Goal: Information Seeking & Learning: Learn about a topic

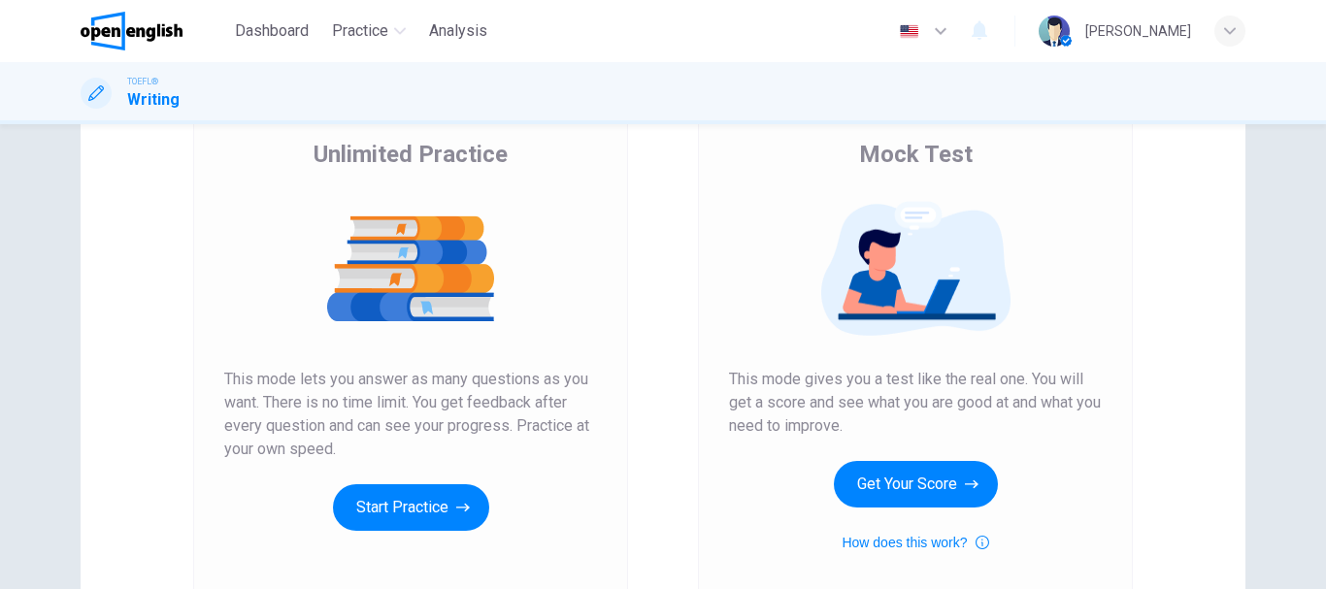
scroll to position [350, 0]
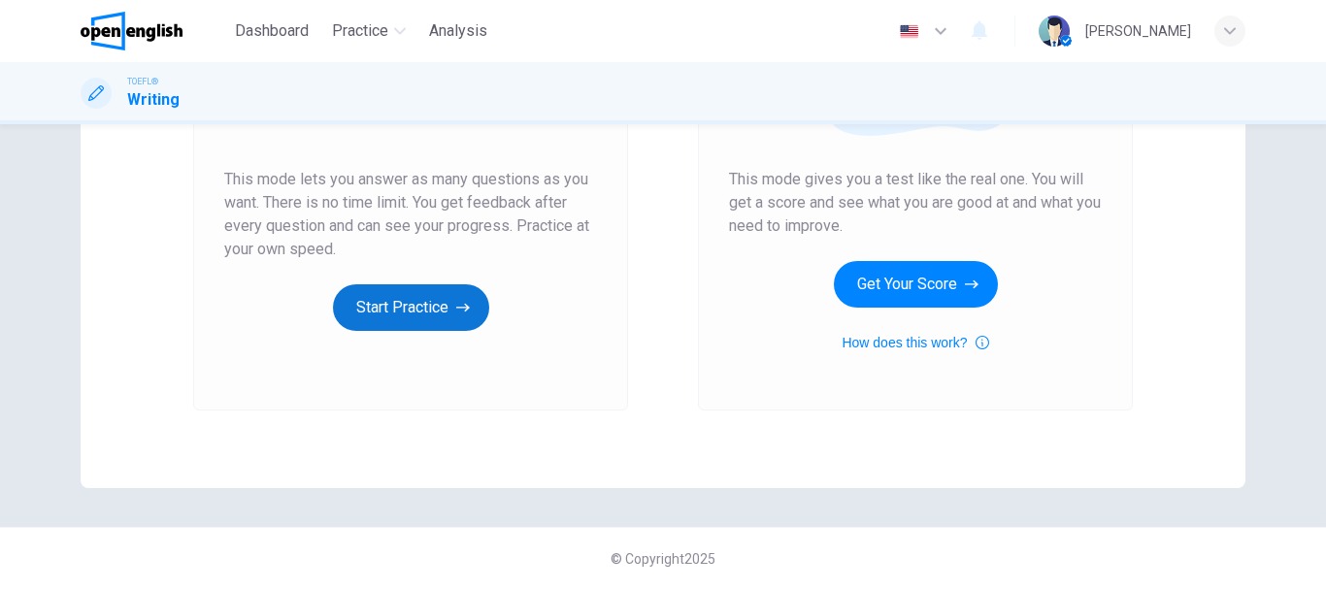
click at [442, 324] on button "Start Practice" at bounding box center [411, 307] width 156 height 47
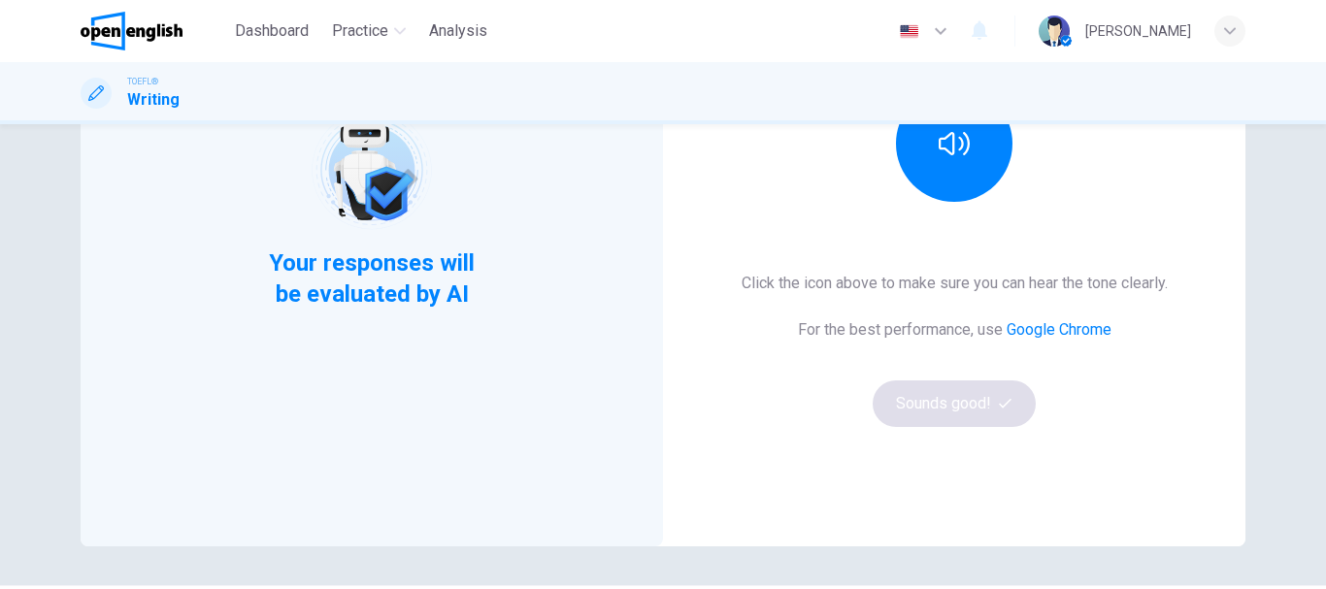
scroll to position [194, 0]
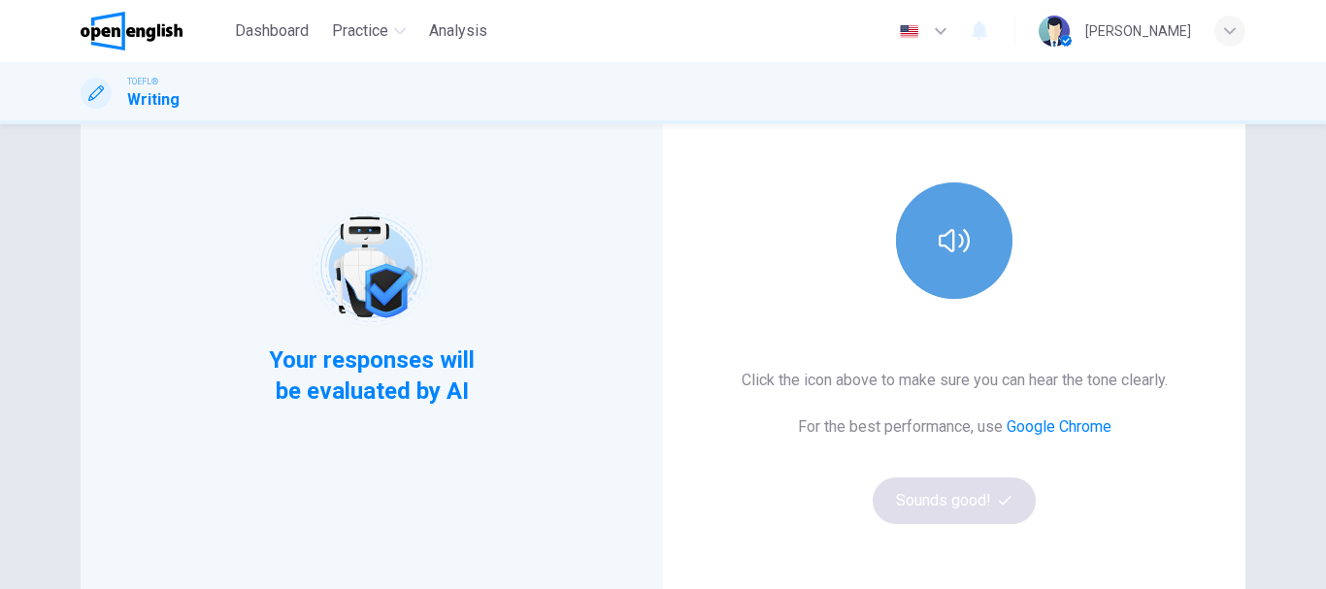
click at [952, 275] on button "button" at bounding box center [954, 241] width 117 height 117
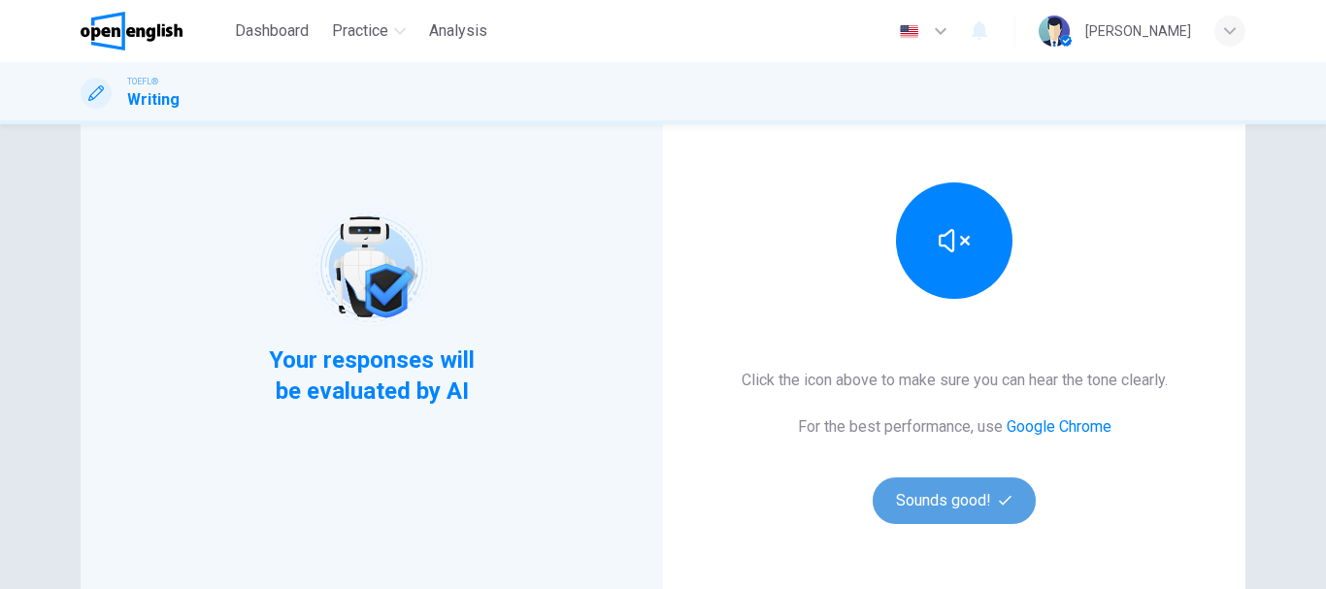
click at [965, 496] on button "Sounds good!" at bounding box center [954, 501] width 163 height 47
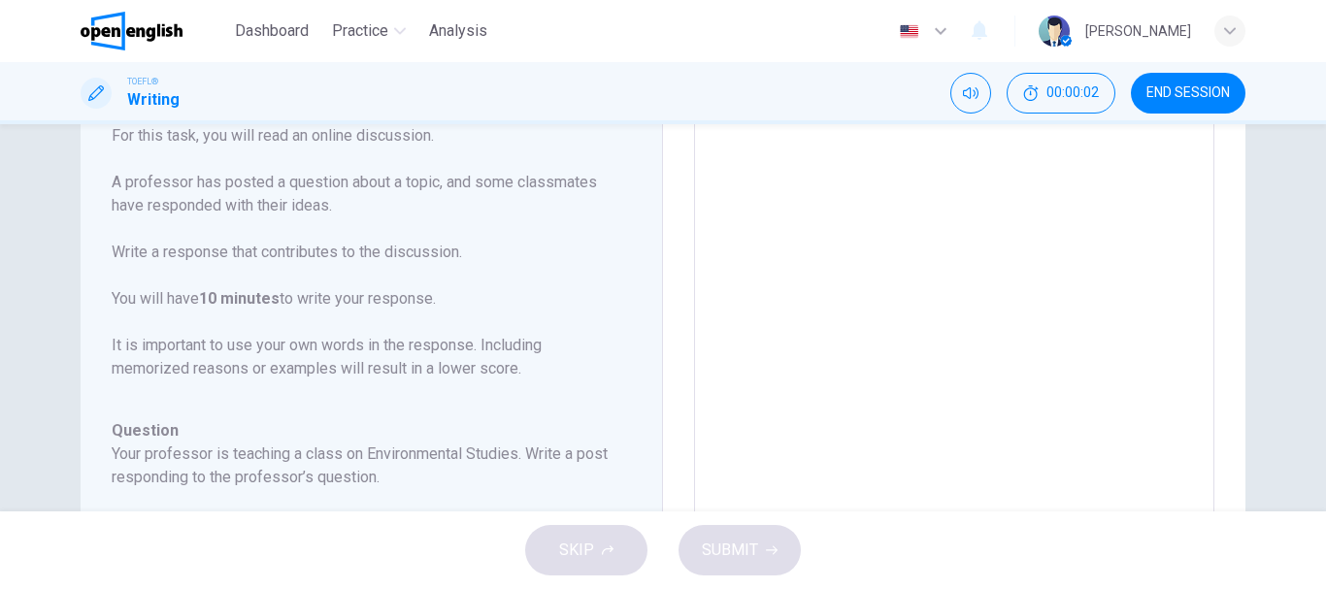
click at [1191, 90] on span "END SESSION" at bounding box center [1188, 93] width 83 height 16
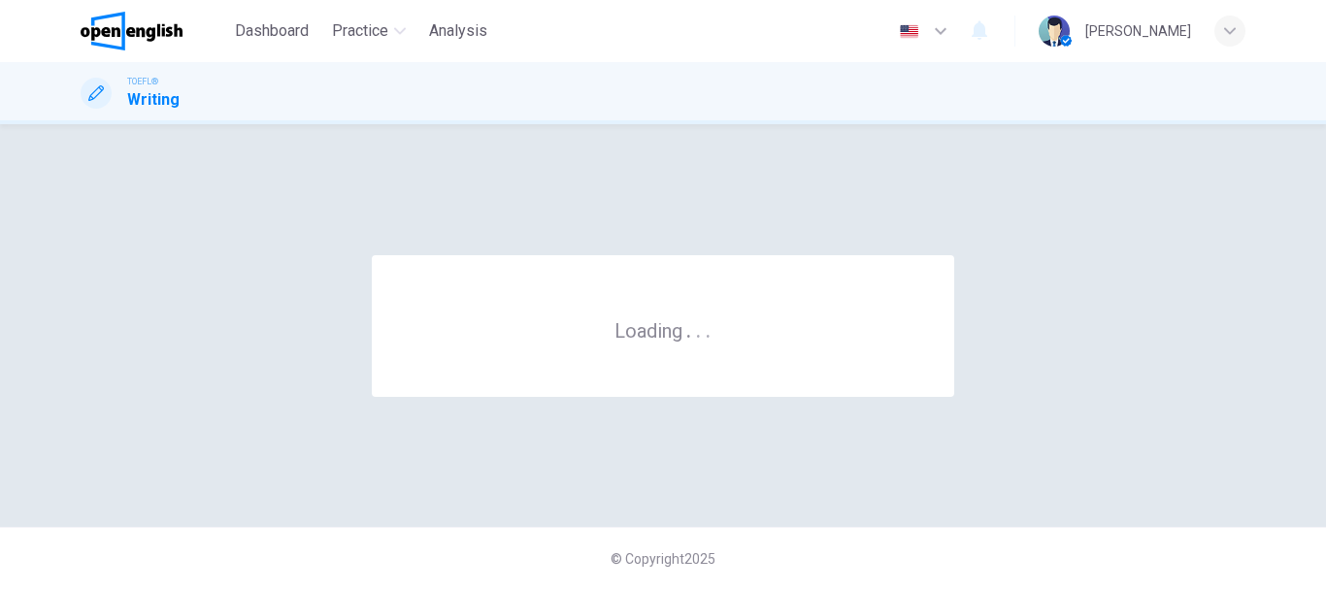
scroll to position [0, 0]
